Goal: Task Accomplishment & Management: Manage account settings

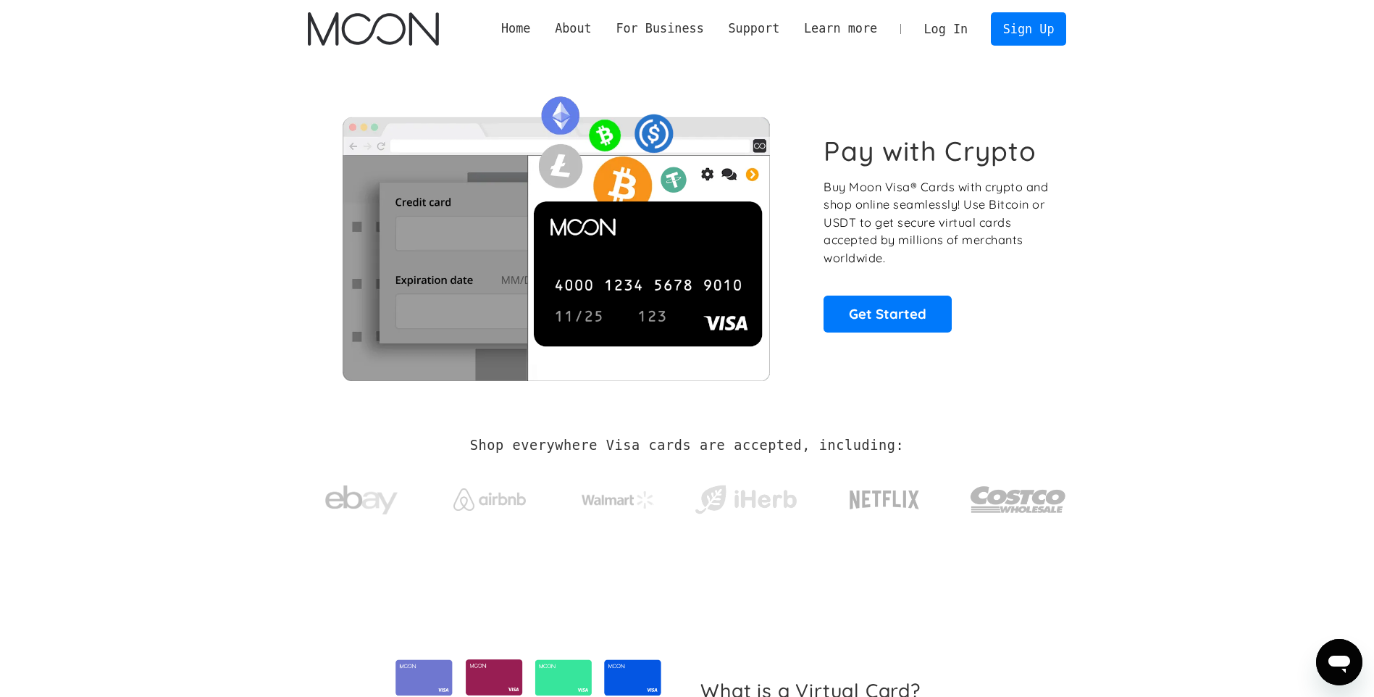
click at [944, 21] on link "Log In" at bounding box center [946, 29] width 68 height 32
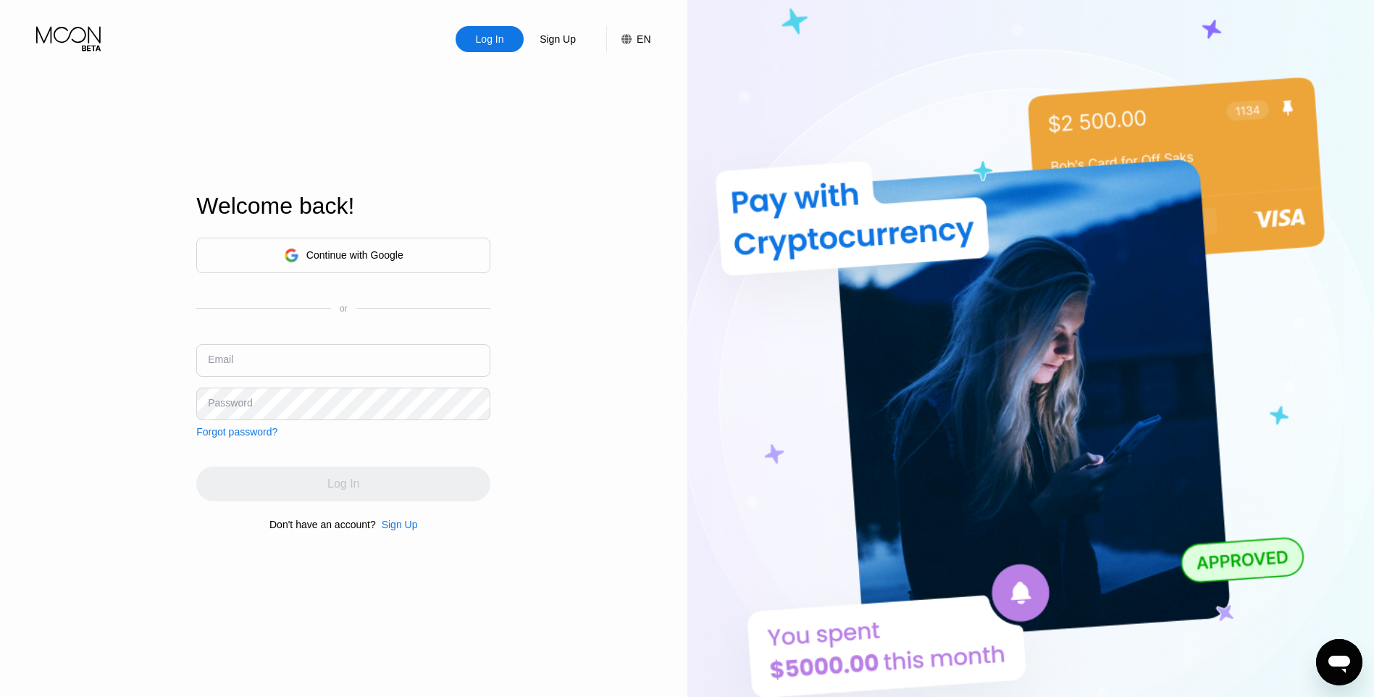
click at [363, 270] on div "Continue with Google" at bounding box center [343, 255] width 294 height 35
click at [553, 51] on div "Sign Up" at bounding box center [558, 39] width 68 height 26
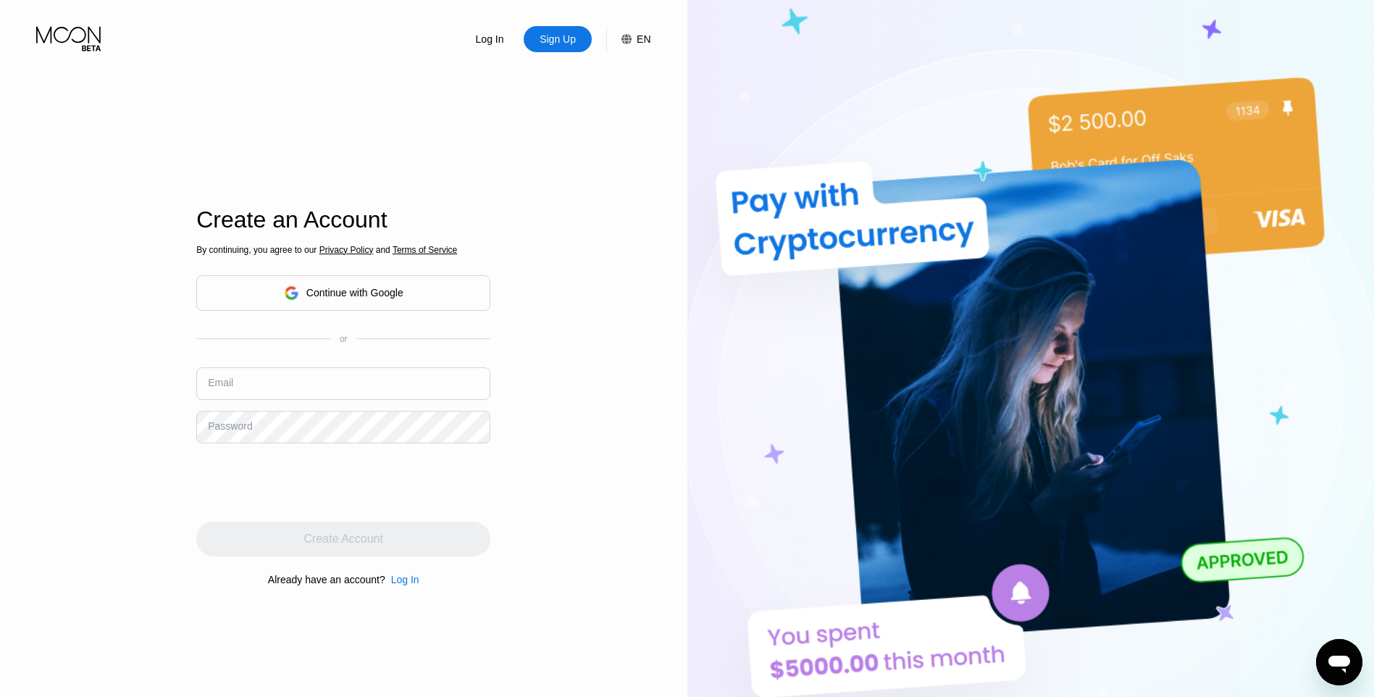
click at [315, 378] on input "text" at bounding box center [343, 383] width 294 height 33
paste input "hawhaws@xitroo.com"
type input "hawhaws@xitroo.com"
click at [233, 423] on div "Password" at bounding box center [230, 426] width 44 height 12
drag, startPoint x: 146, startPoint y: 457, endPoint x: 196, endPoint y: 470, distance: 52.3
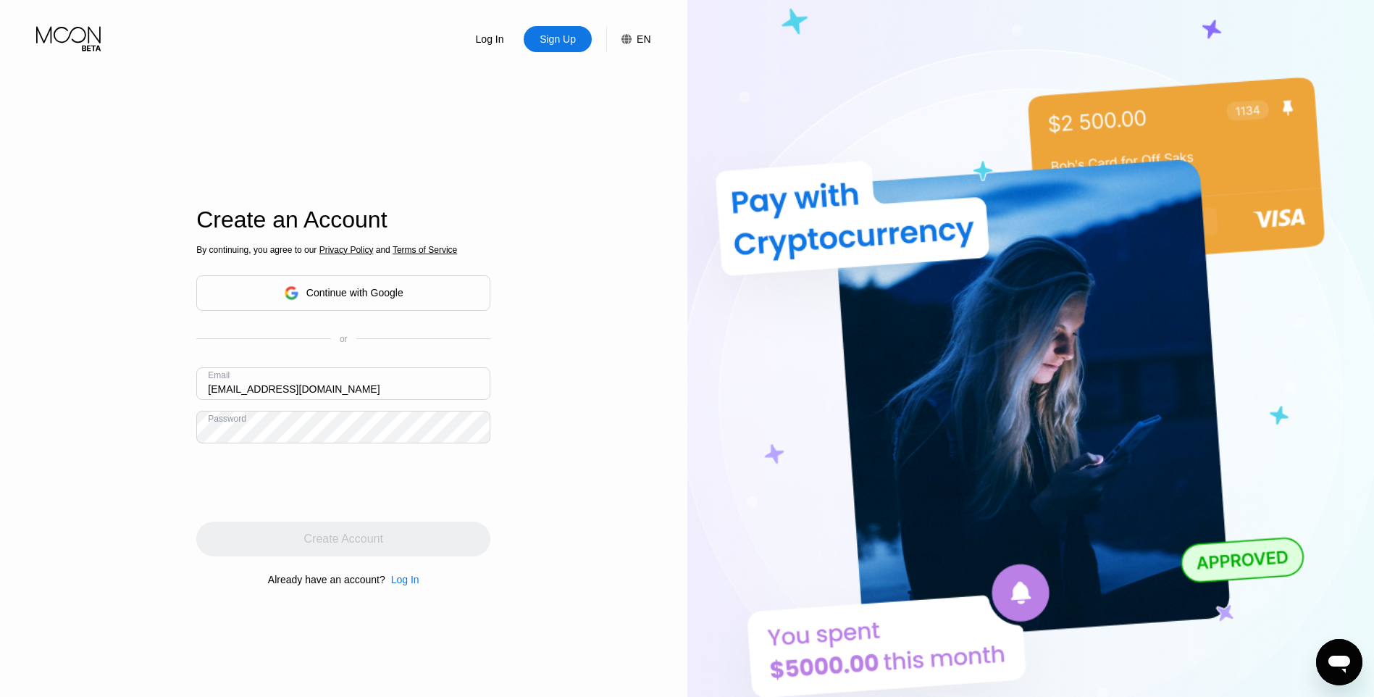
click at [146, 458] on div "Log In Sign Up EN Language English Save Create an Account By continuing, you ag…" at bounding box center [343, 383] width 687 height 766
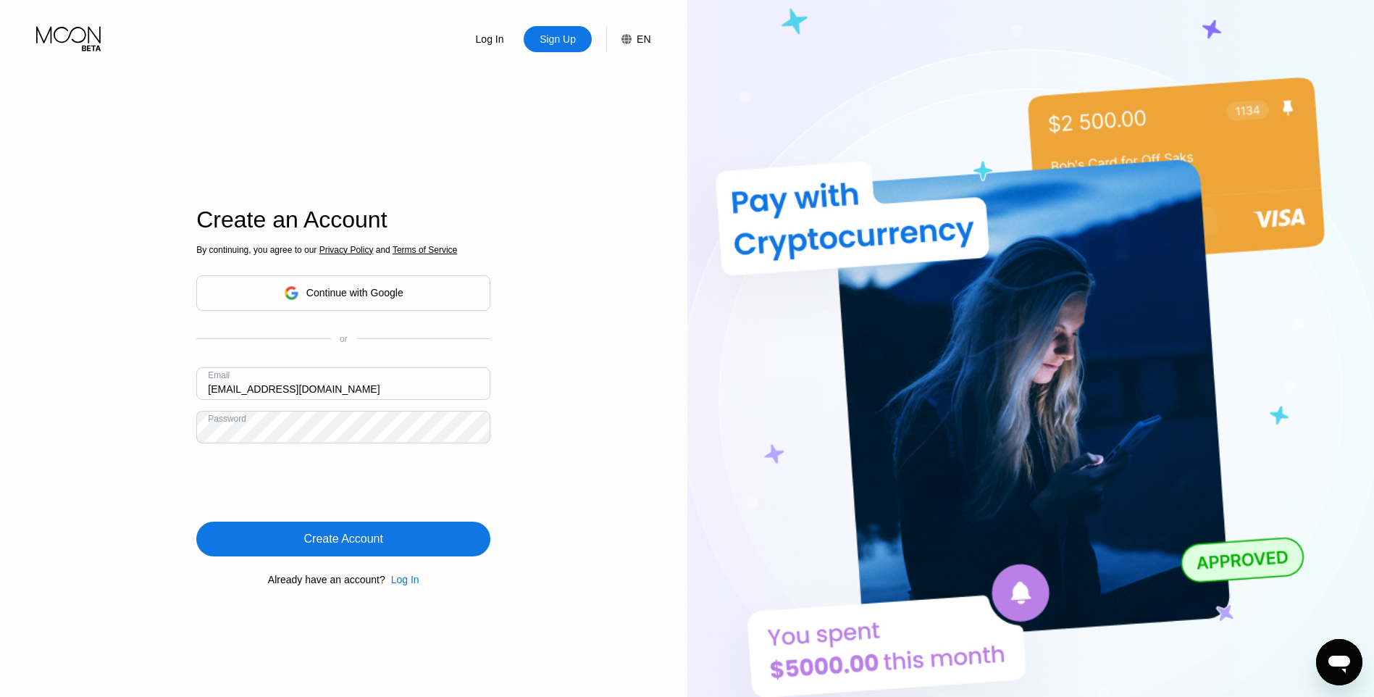
click at [325, 536] on div "Create Account" at bounding box center [343, 539] width 79 height 14
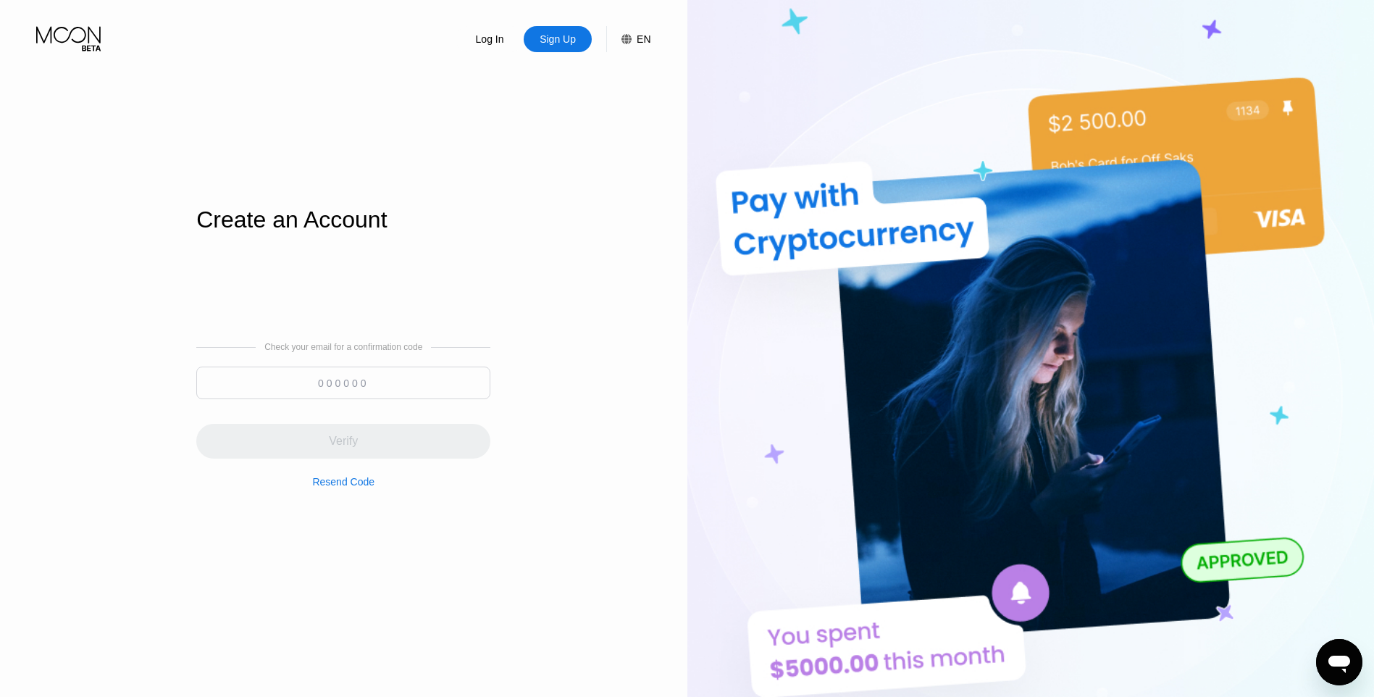
click at [390, 390] on input at bounding box center [343, 382] width 294 height 33
paste input "217260"
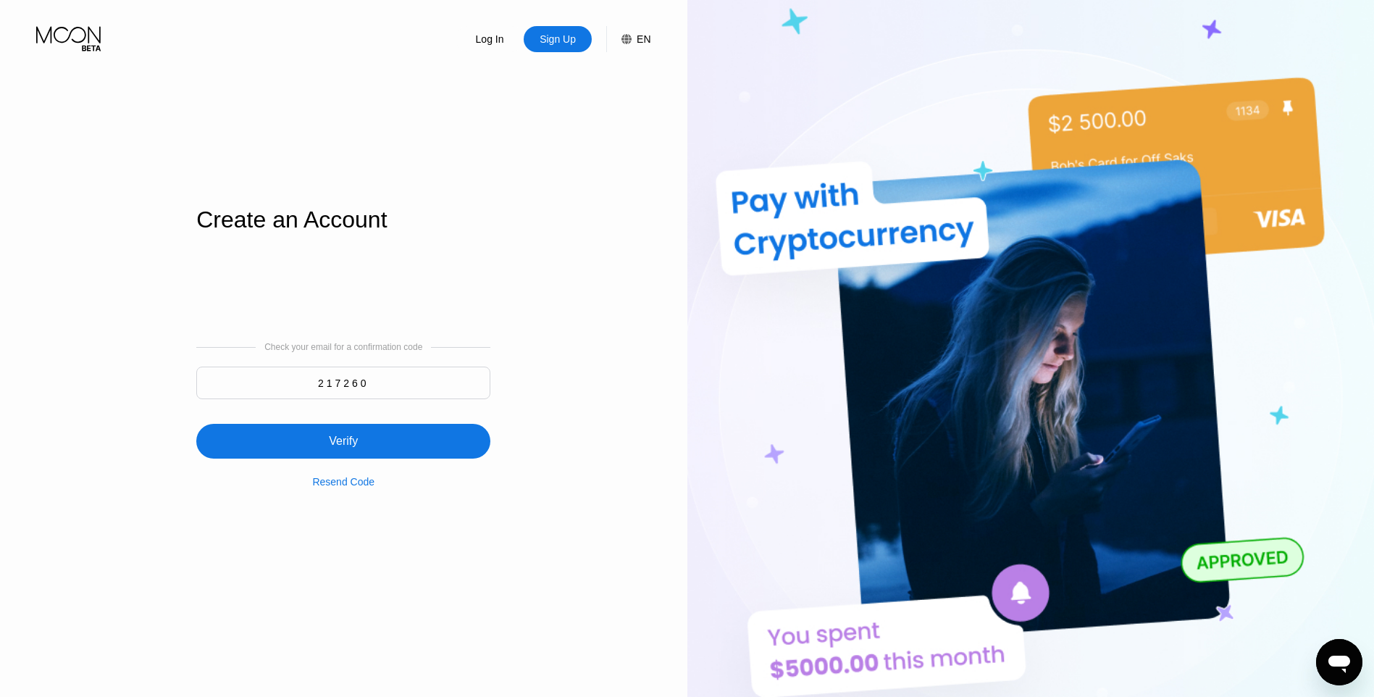
type input "217260"
click at [349, 445] on div "Verify" at bounding box center [343, 441] width 29 height 14
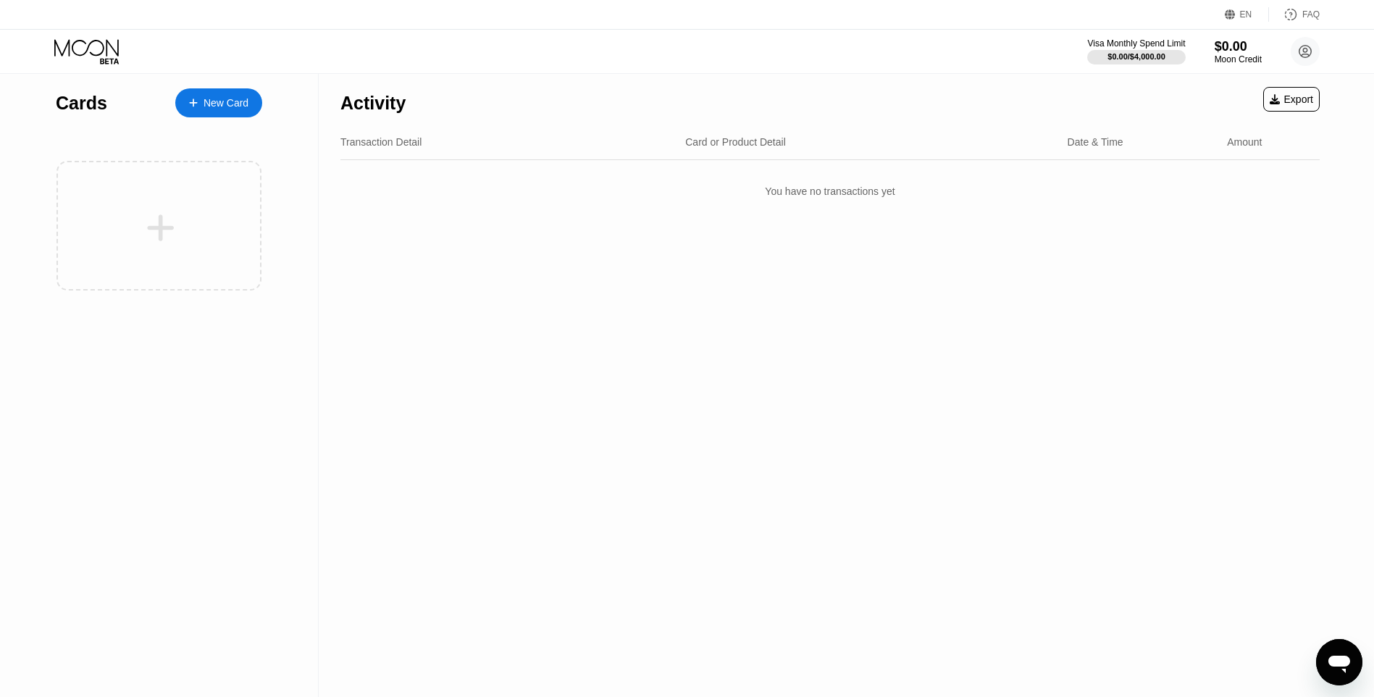
drag, startPoint x: 179, startPoint y: 80, endPoint x: 204, endPoint y: 97, distance: 30.7
click at [180, 80] on div "Cards New Card" at bounding box center [159, 99] width 206 height 51
click at [205, 97] on div "New Card" at bounding box center [225, 103] width 45 height 12
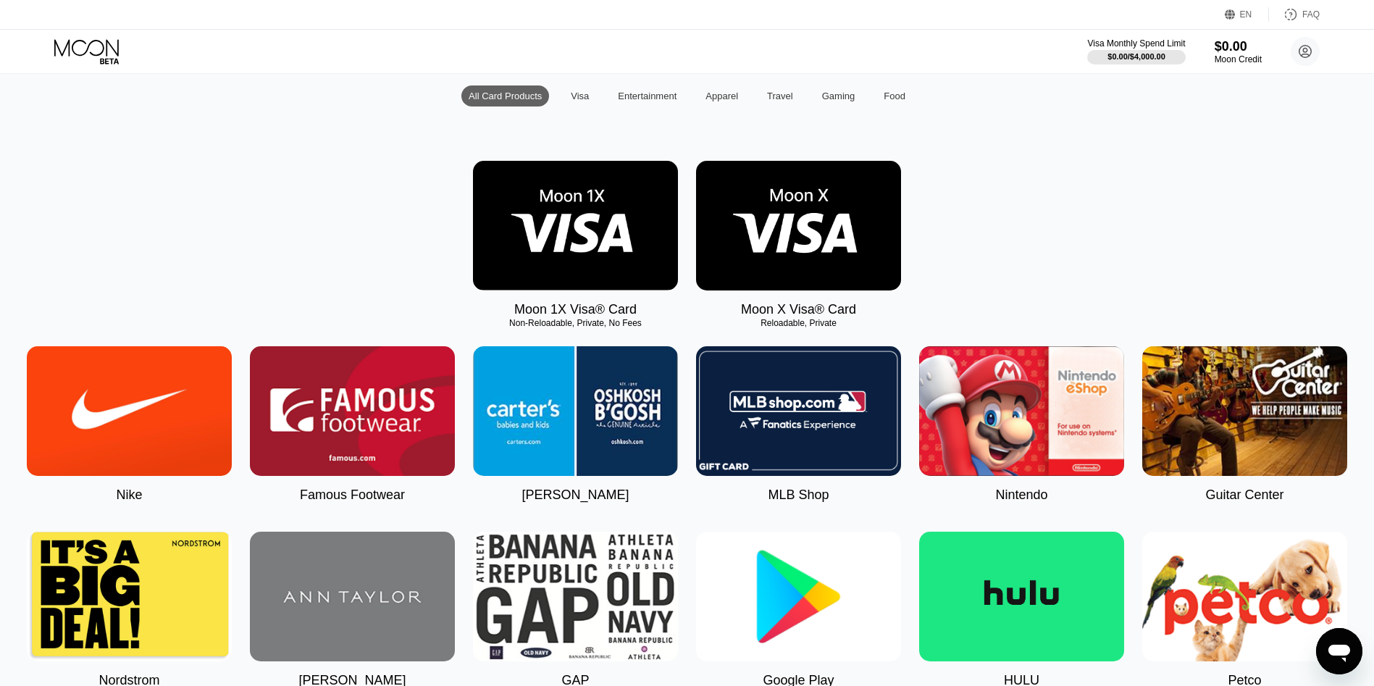
scroll to position [145, 0]
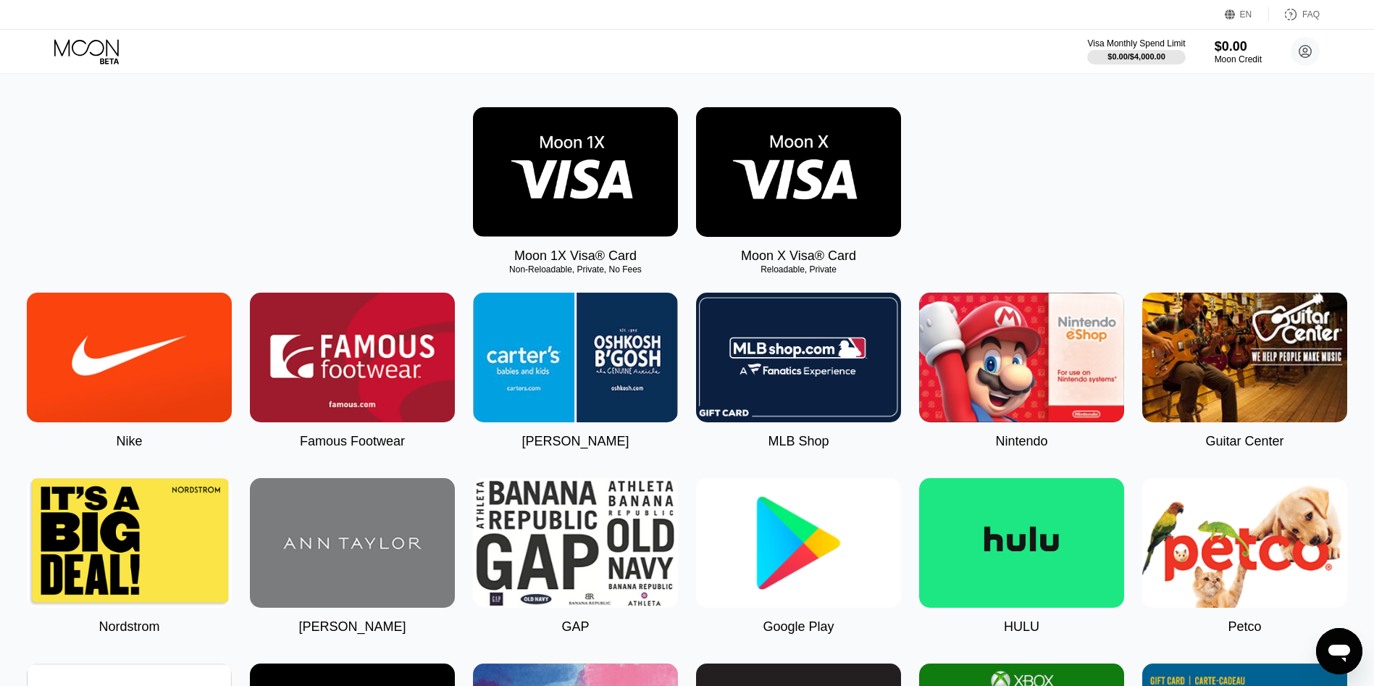
scroll to position [652, 0]
